Goal: Information Seeking & Learning: Find specific page/section

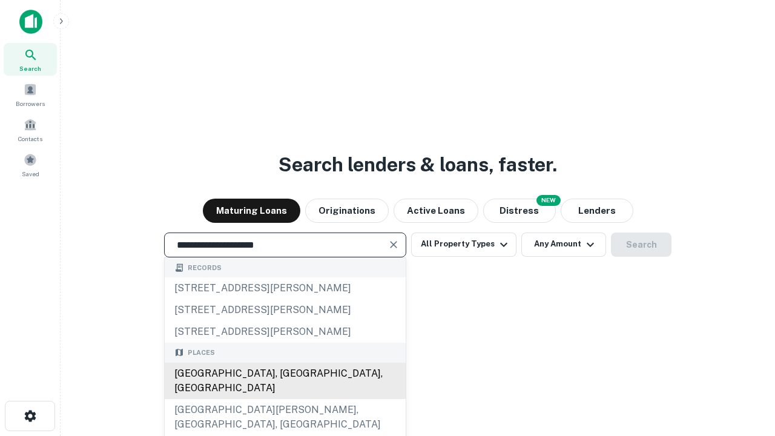
click at [284, 399] on div "[GEOGRAPHIC_DATA], [GEOGRAPHIC_DATA], [GEOGRAPHIC_DATA]" at bounding box center [285, 381] width 241 height 36
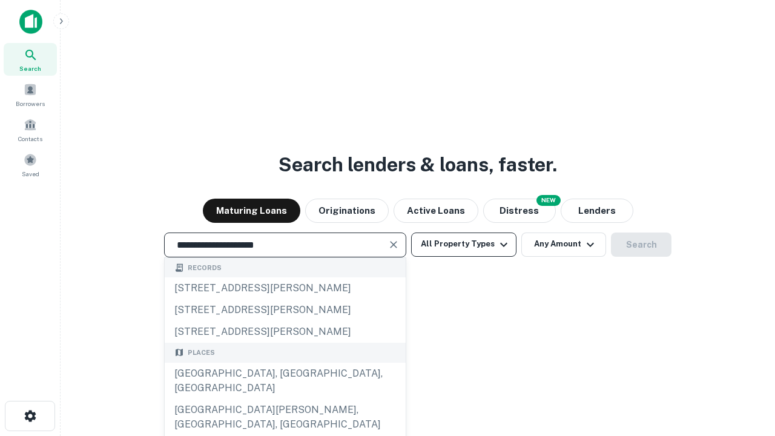
click at [464, 244] on button "All Property Types" at bounding box center [463, 244] width 105 height 24
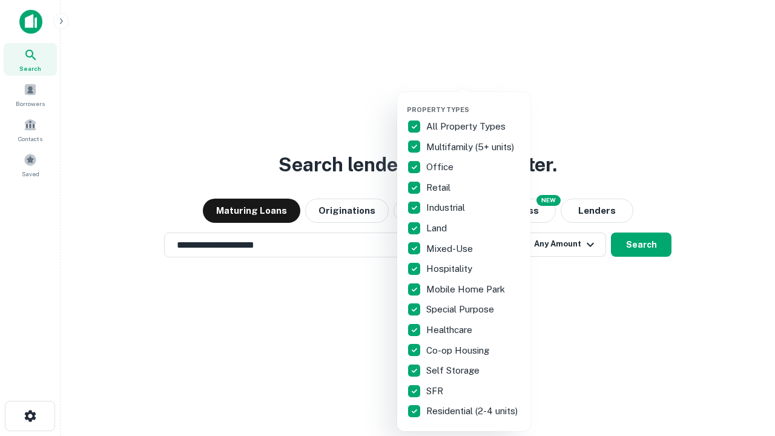
type input "**********"
click at [473, 102] on button "button" at bounding box center [473, 102] width 133 height 1
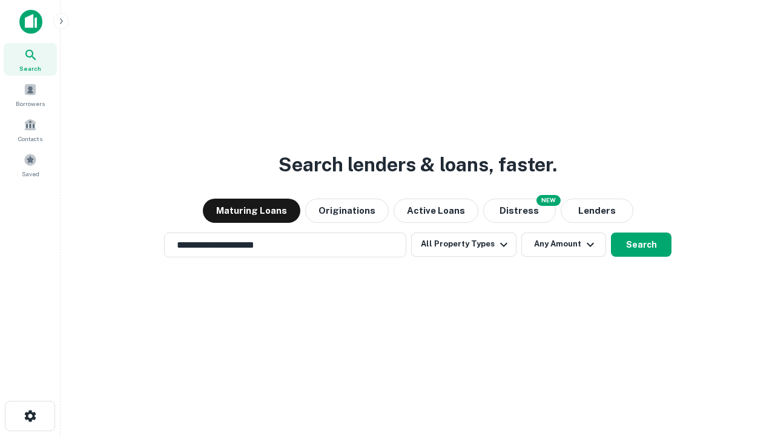
scroll to position [19, 0]
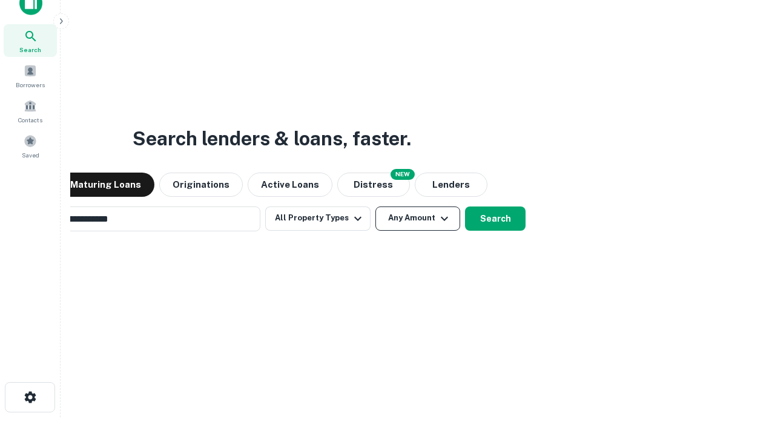
click at [375, 206] on button "Any Amount" at bounding box center [417, 218] width 85 height 24
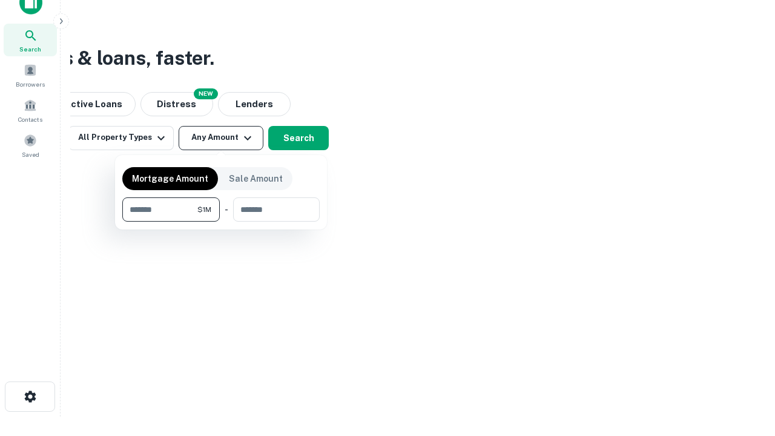
type input "*******"
click at [221, 222] on button "button" at bounding box center [220, 222] width 197 height 1
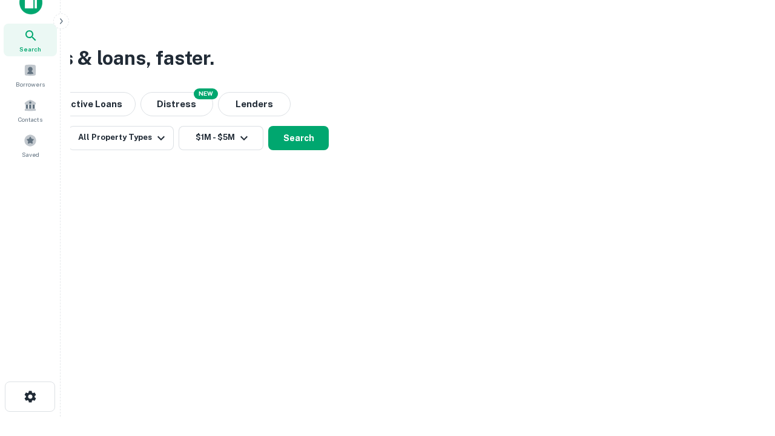
scroll to position [19, 0]
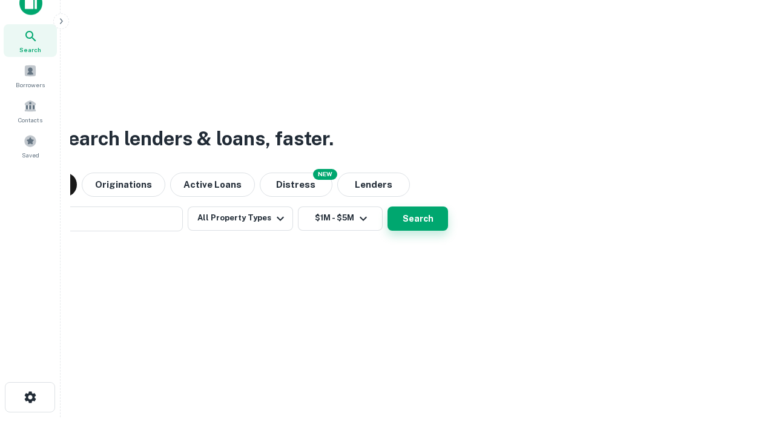
click at [387, 206] on button "Search" at bounding box center [417, 218] width 61 height 24
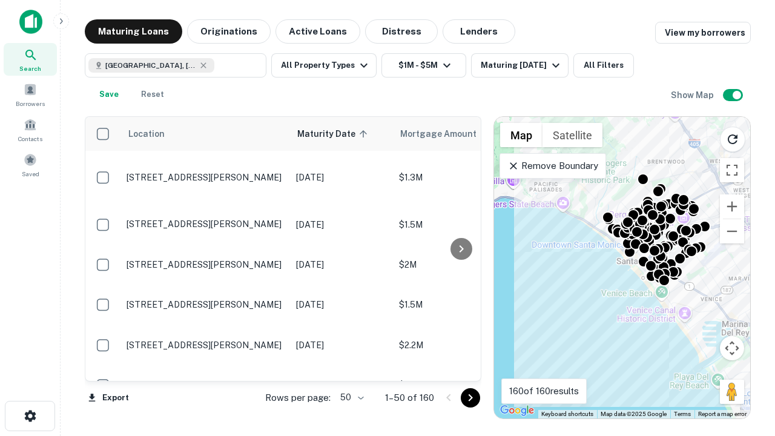
click at [350, 397] on body "Search Borrowers Contacts Saved Maturing Loans Originations Active Loans Distre…" at bounding box center [387, 218] width 775 height 436
click at [350, 367] on li "25" at bounding box center [350, 367] width 35 height 22
